Goal: Task Accomplishment & Management: Manage account settings

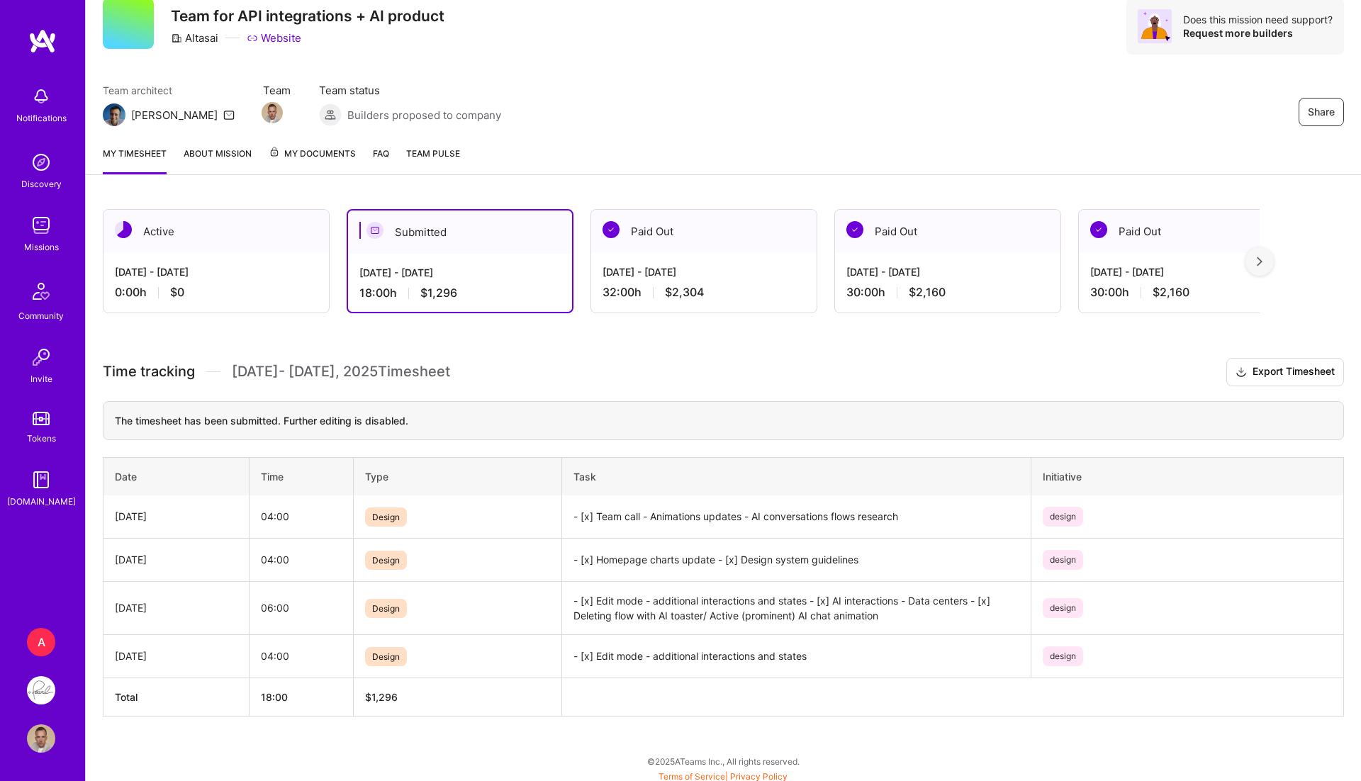
scroll to position [52, 0]
